Goal: Task Accomplishment & Management: Use online tool/utility

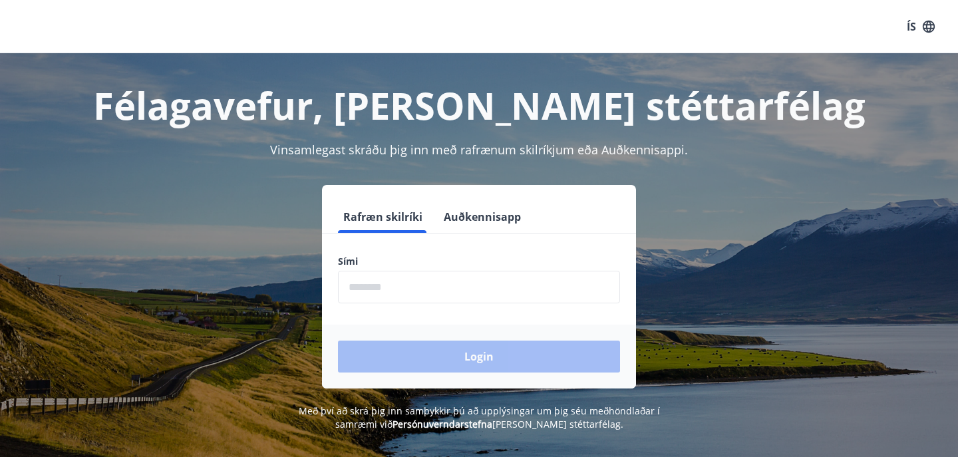
click at [384, 276] on input "phone" at bounding box center [479, 287] width 282 height 33
type input "********"
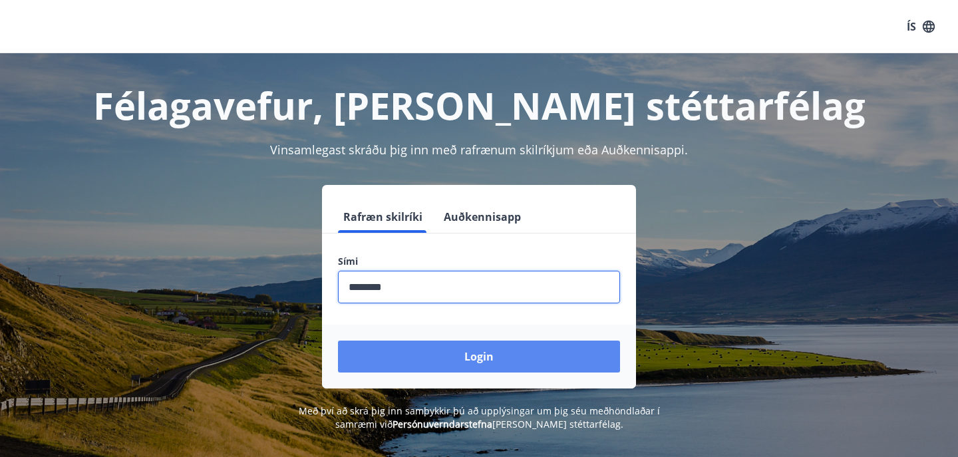
click at [440, 348] on button "Login" at bounding box center [479, 356] width 282 height 32
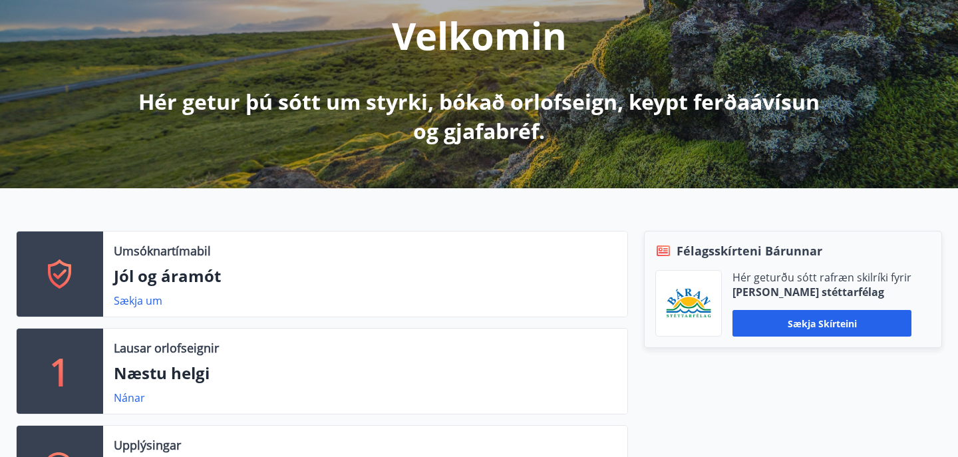
scroll to position [174, 0]
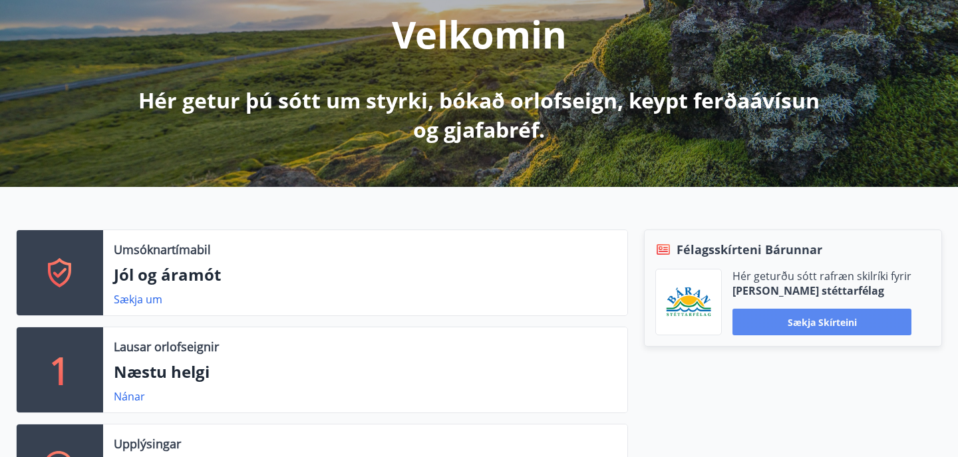
click at [824, 324] on button "Sækja skírteini" at bounding box center [821, 322] width 179 height 27
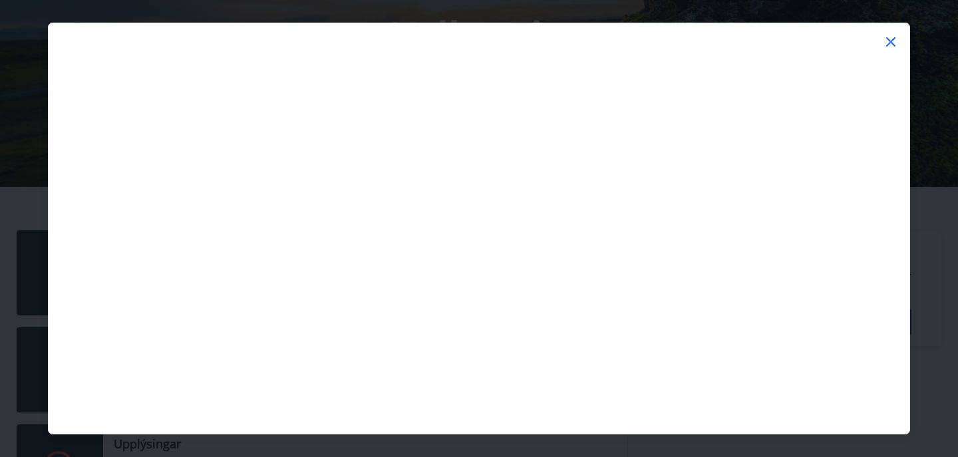
click at [889, 30] on div at bounding box center [479, 31] width 860 height 16
click at [889, 36] on icon at bounding box center [890, 42] width 16 height 16
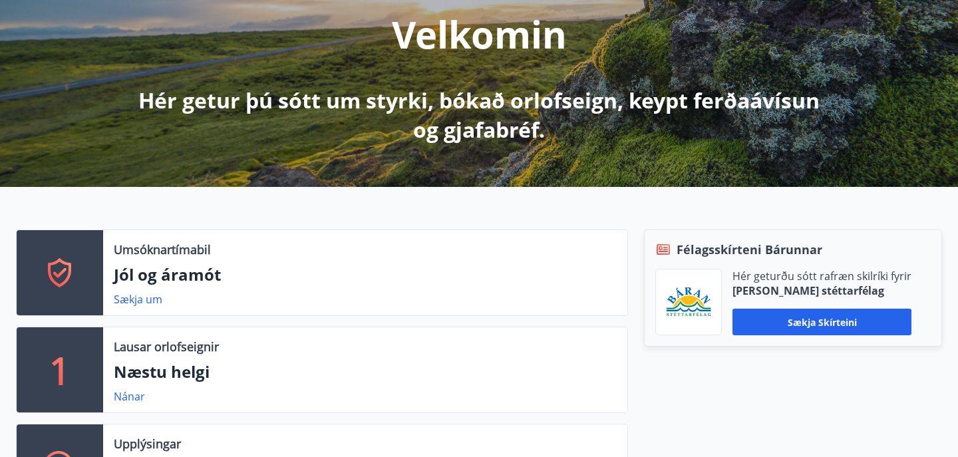
scroll to position [0, 0]
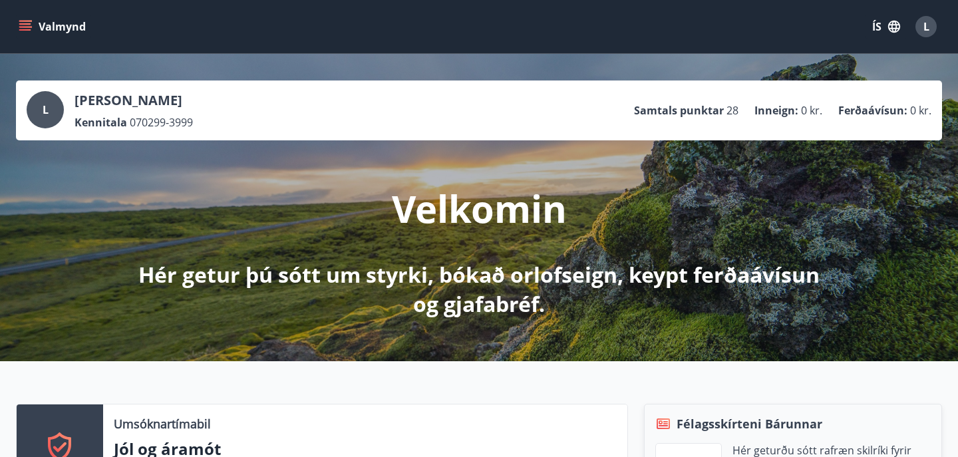
click at [926, 27] on span "L" at bounding box center [926, 26] width 6 height 15
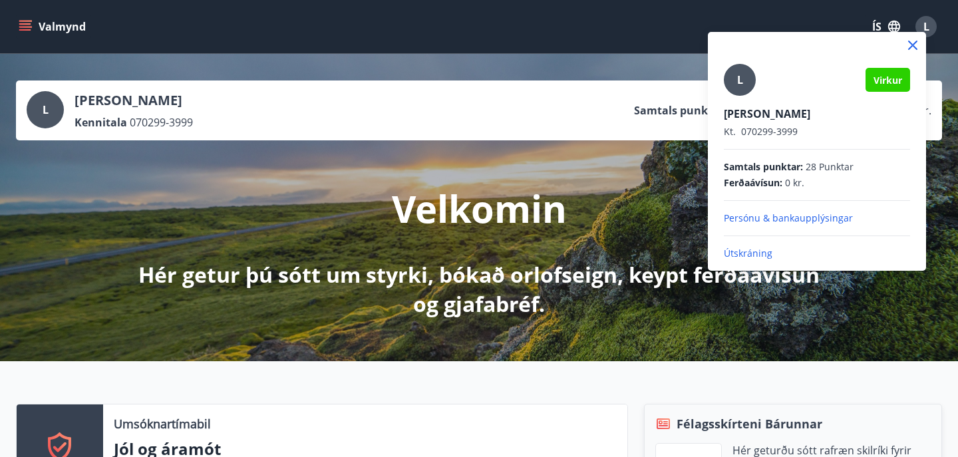
click at [830, 27] on div at bounding box center [479, 228] width 958 height 457
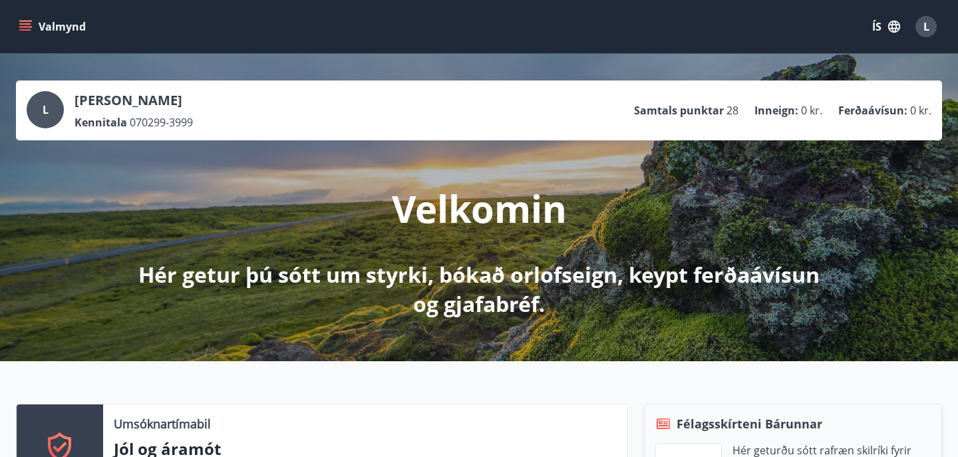
click at [890, 25] on icon "button" at bounding box center [894, 27] width 12 height 12
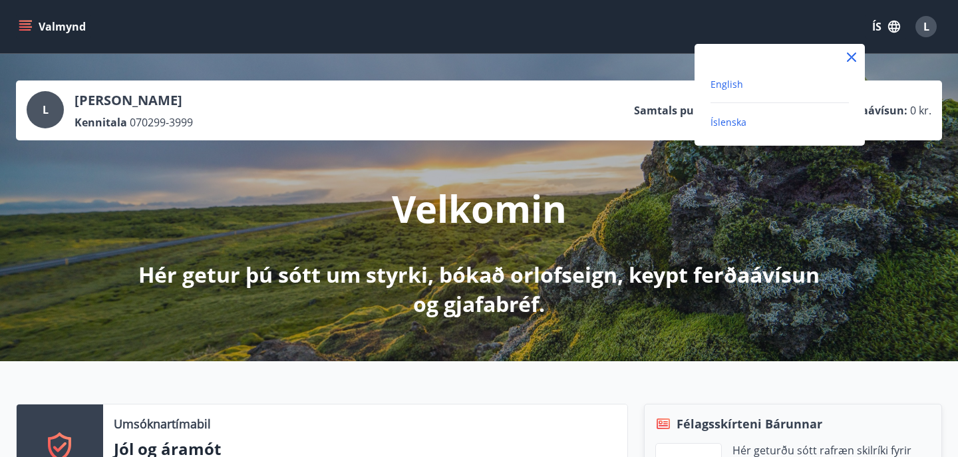
click at [733, 85] on span "English" at bounding box center [726, 84] width 33 height 13
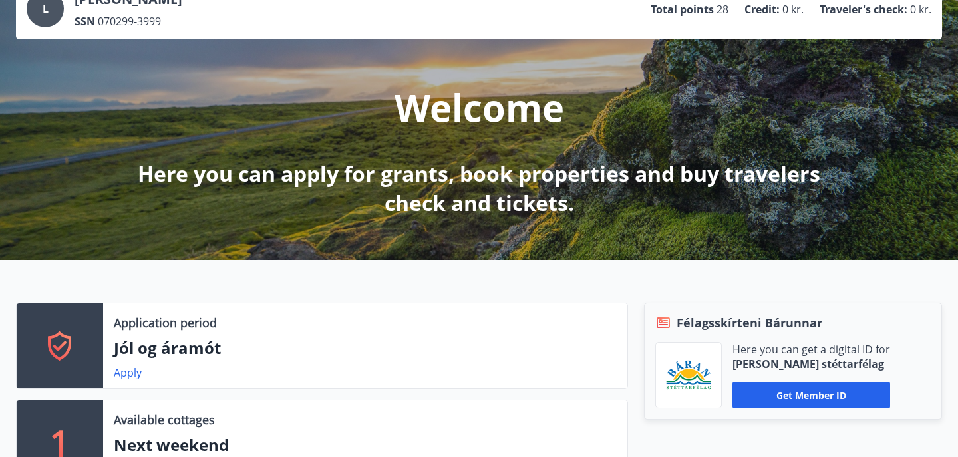
scroll to position [104, 0]
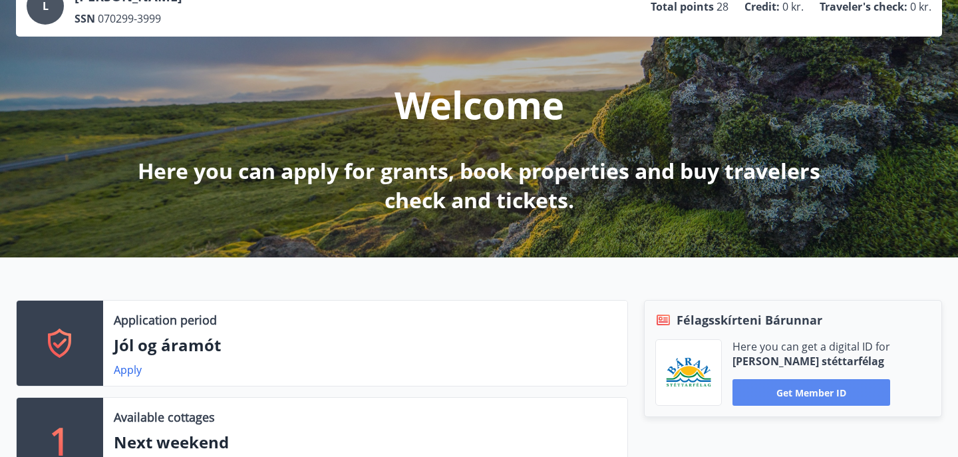
click at [819, 398] on button "Get member ID" at bounding box center [811, 392] width 158 height 27
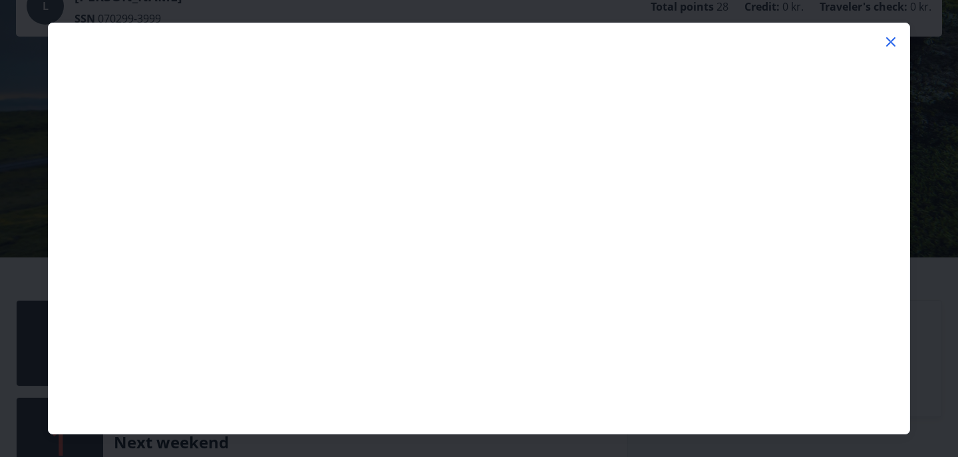
click at [890, 45] on icon at bounding box center [890, 42] width 16 height 16
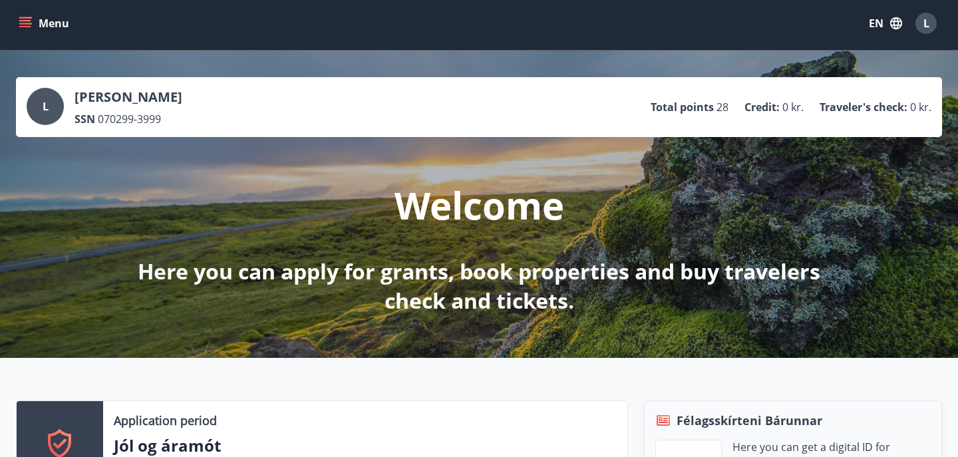
scroll to position [0, 0]
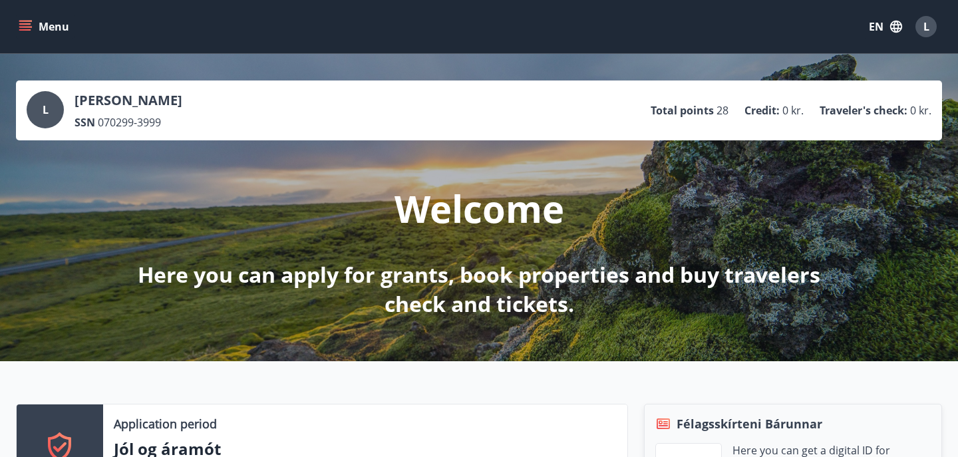
click at [930, 28] on div "L" at bounding box center [925, 26] width 21 height 21
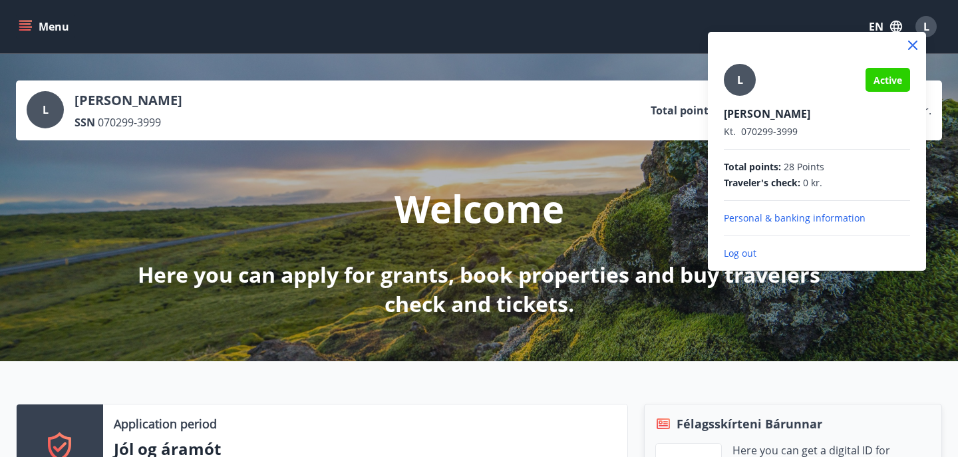
click at [739, 250] on p "Log out" at bounding box center [816, 253] width 186 height 13
